Goal: Navigation & Orientation: Find specific page/section

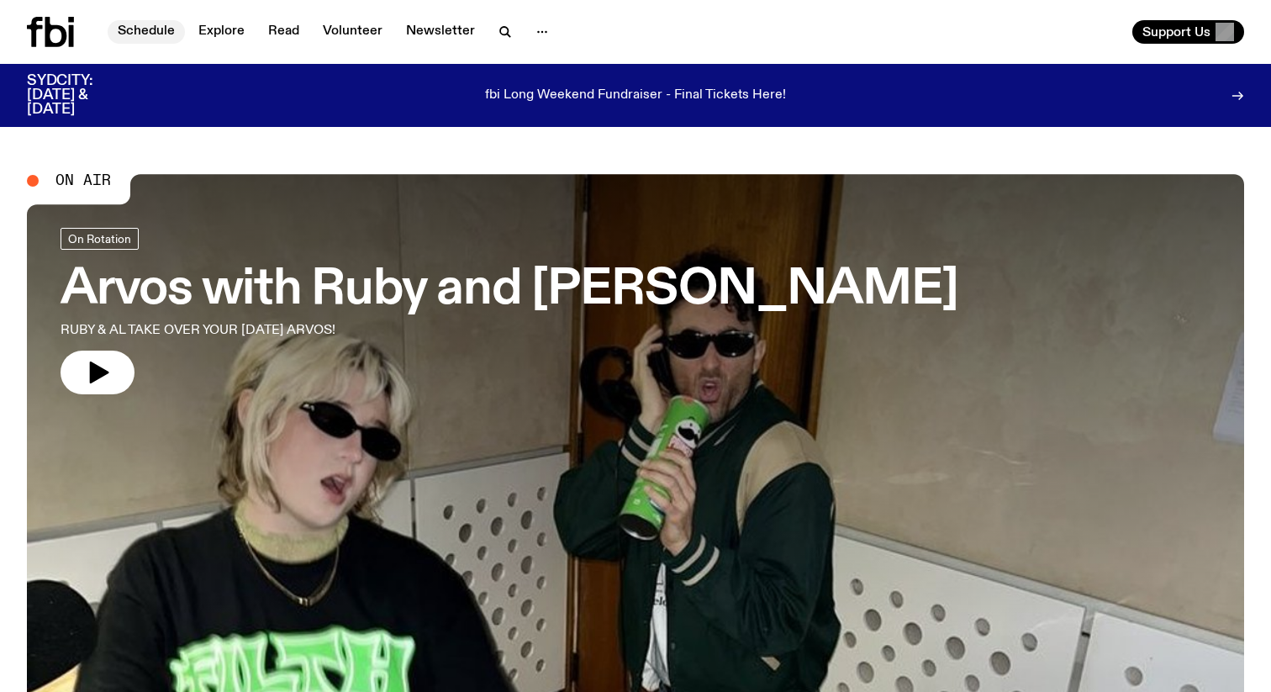
click at [149, 23] on link "Schedule" at bounding box center [146, 32] width 77 height 24
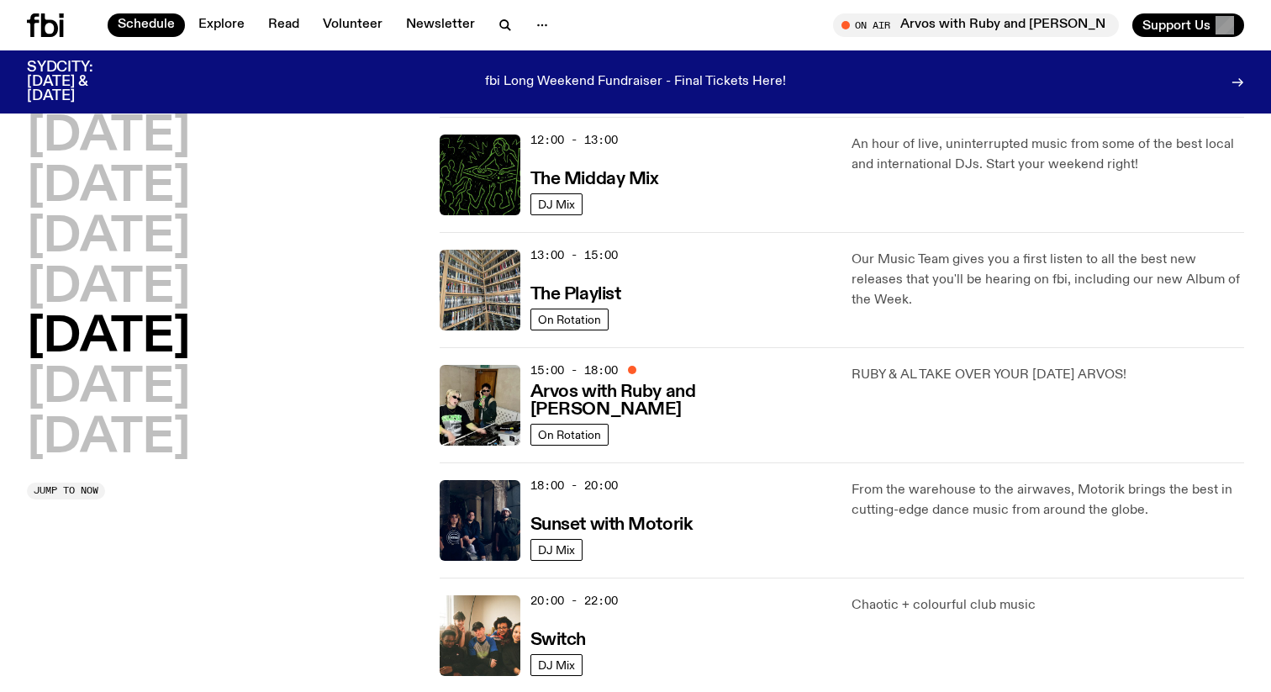
scroll to position [307, 0]
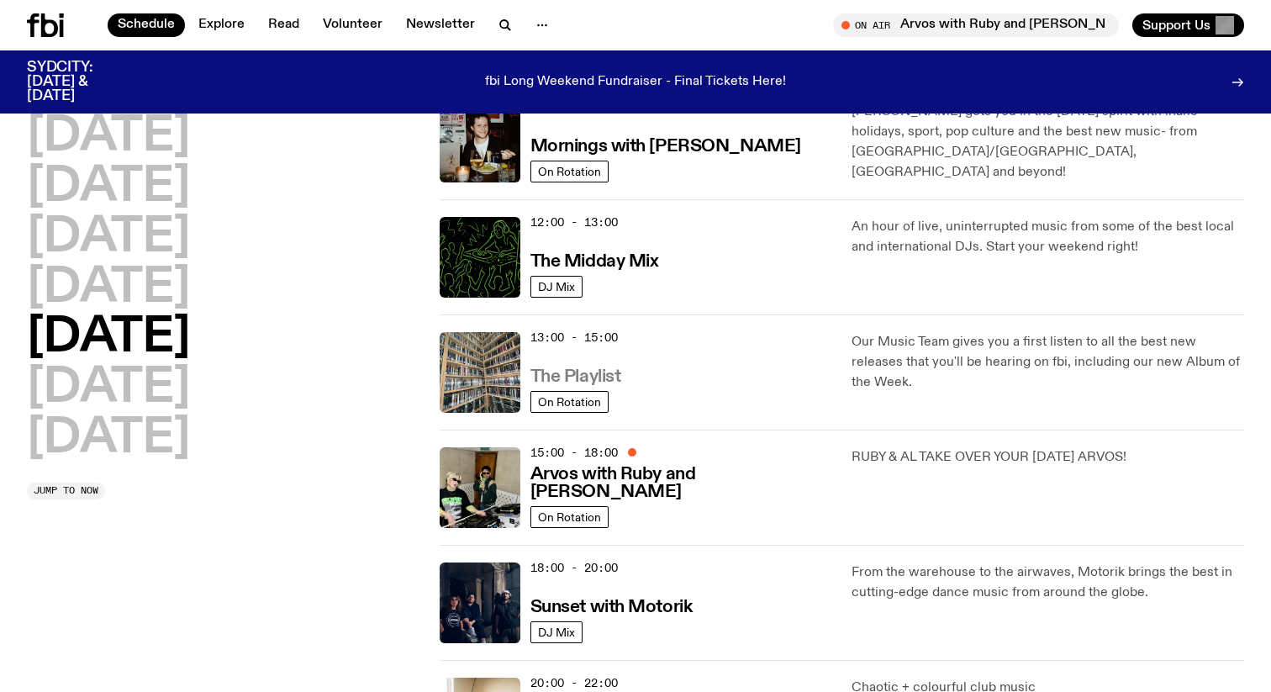
click at [605, 377] on h3 "The Playlist" at bounding box center [575, 377] width 91 height 18
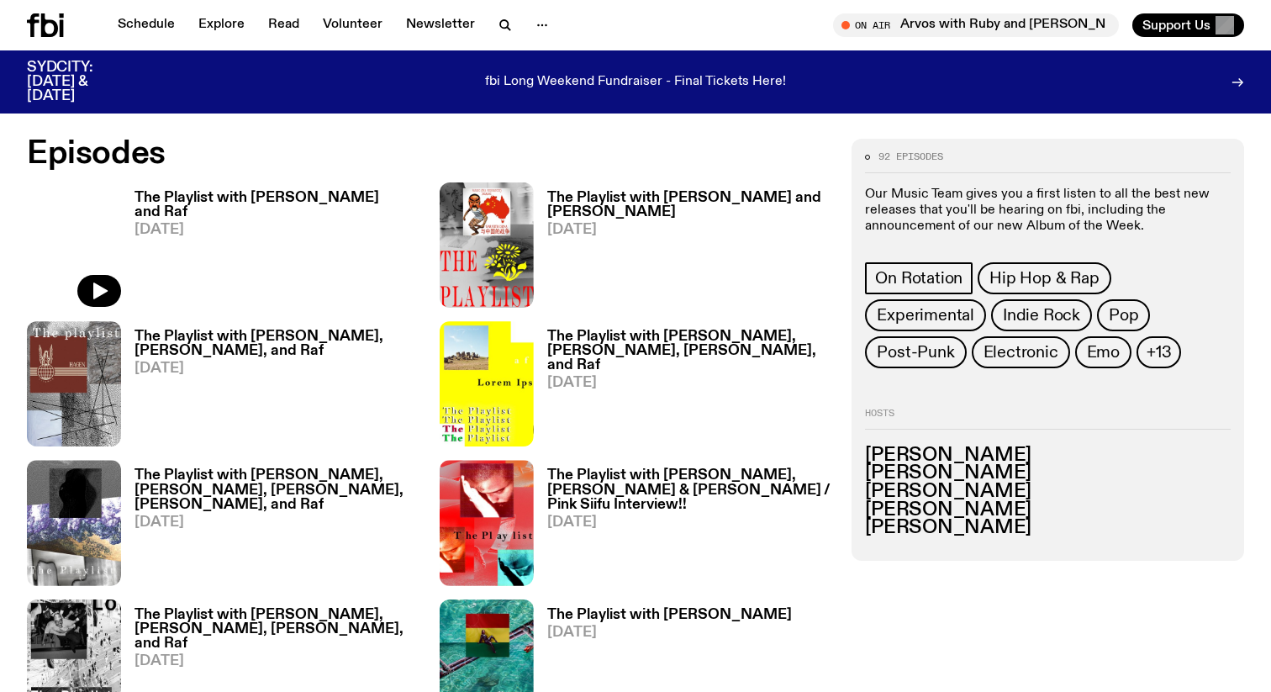
scroll to position [599, 0]
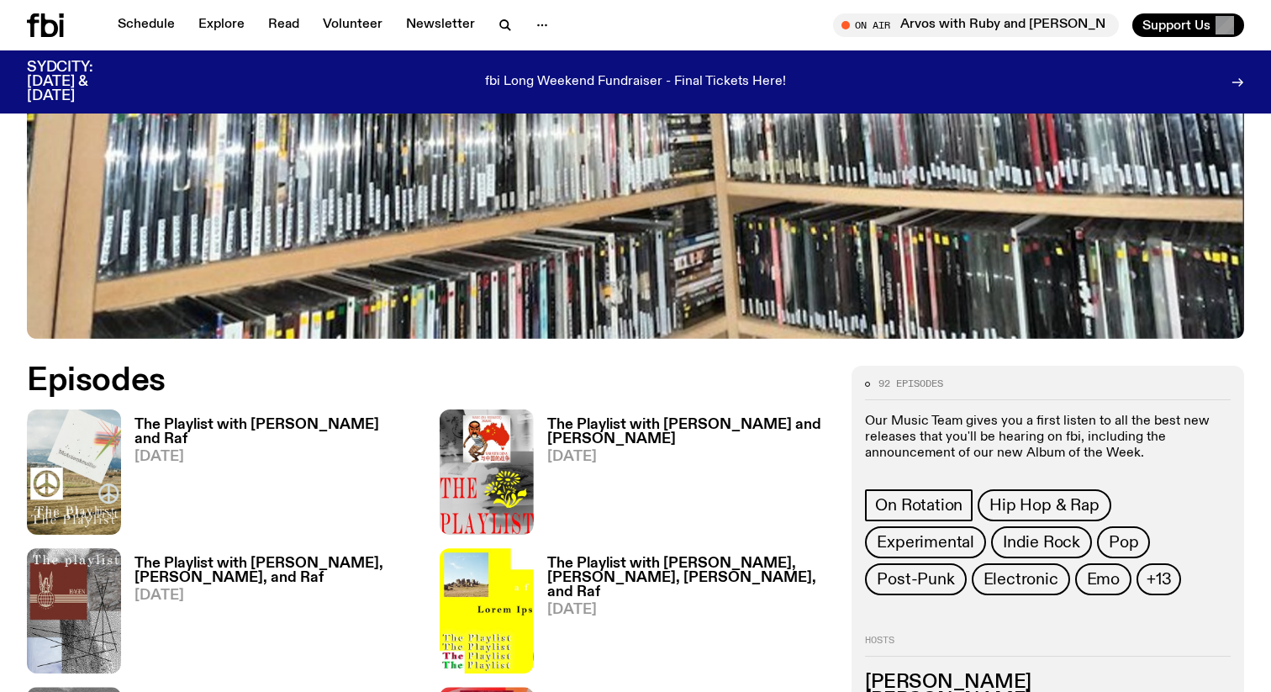
click at [209, 421] on h3 "The Playlist with [PERSON_NAME] and Raf" at bounding box center [276, 432] width 285 height 29
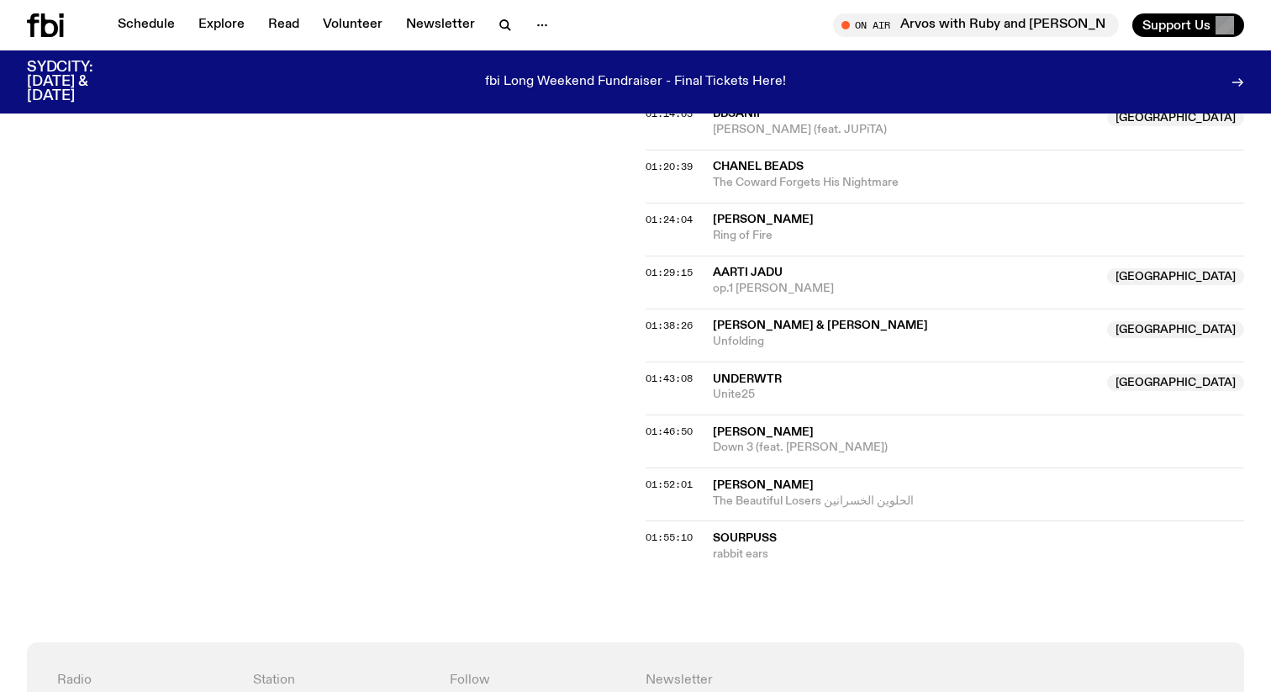
scroll to position [1486, 0]
